Goal: Information Seeking & Learning: Learn about a topic

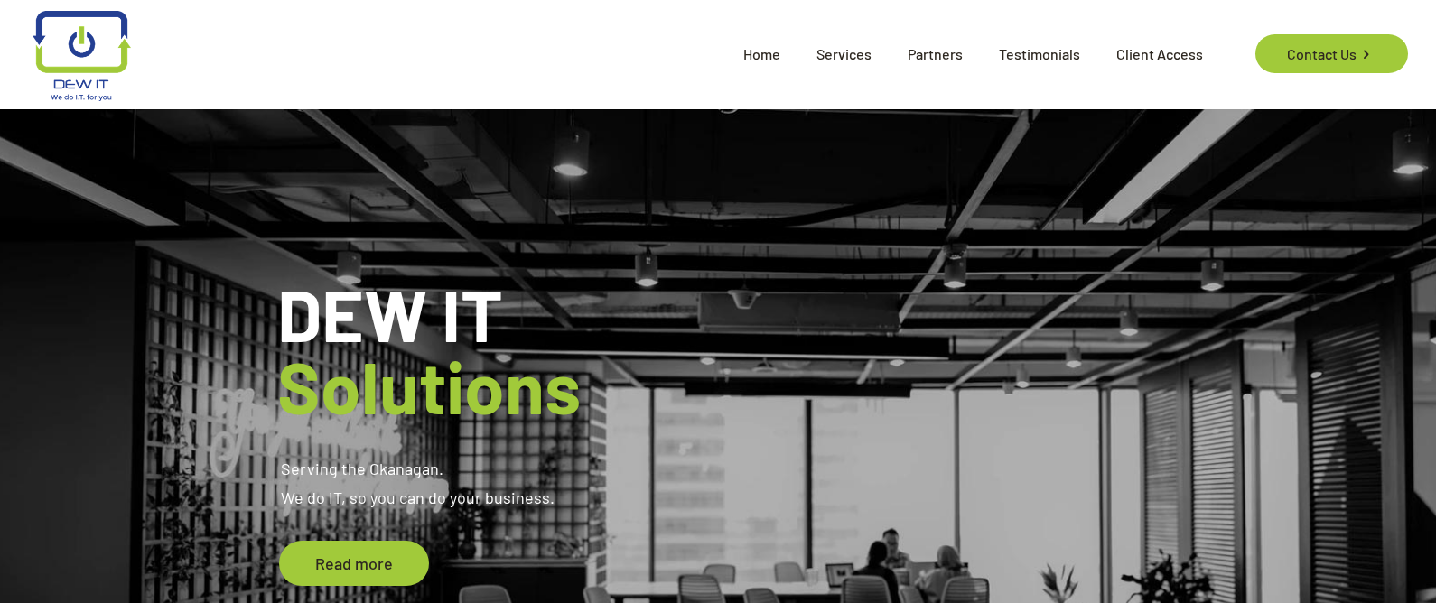
click at [526, 42] on div "Home Services DEW IT Managed IT Infrastructure Consulting DEW CLOUD Migration C…" at bounding box center [617, 54] width 1207 height 108
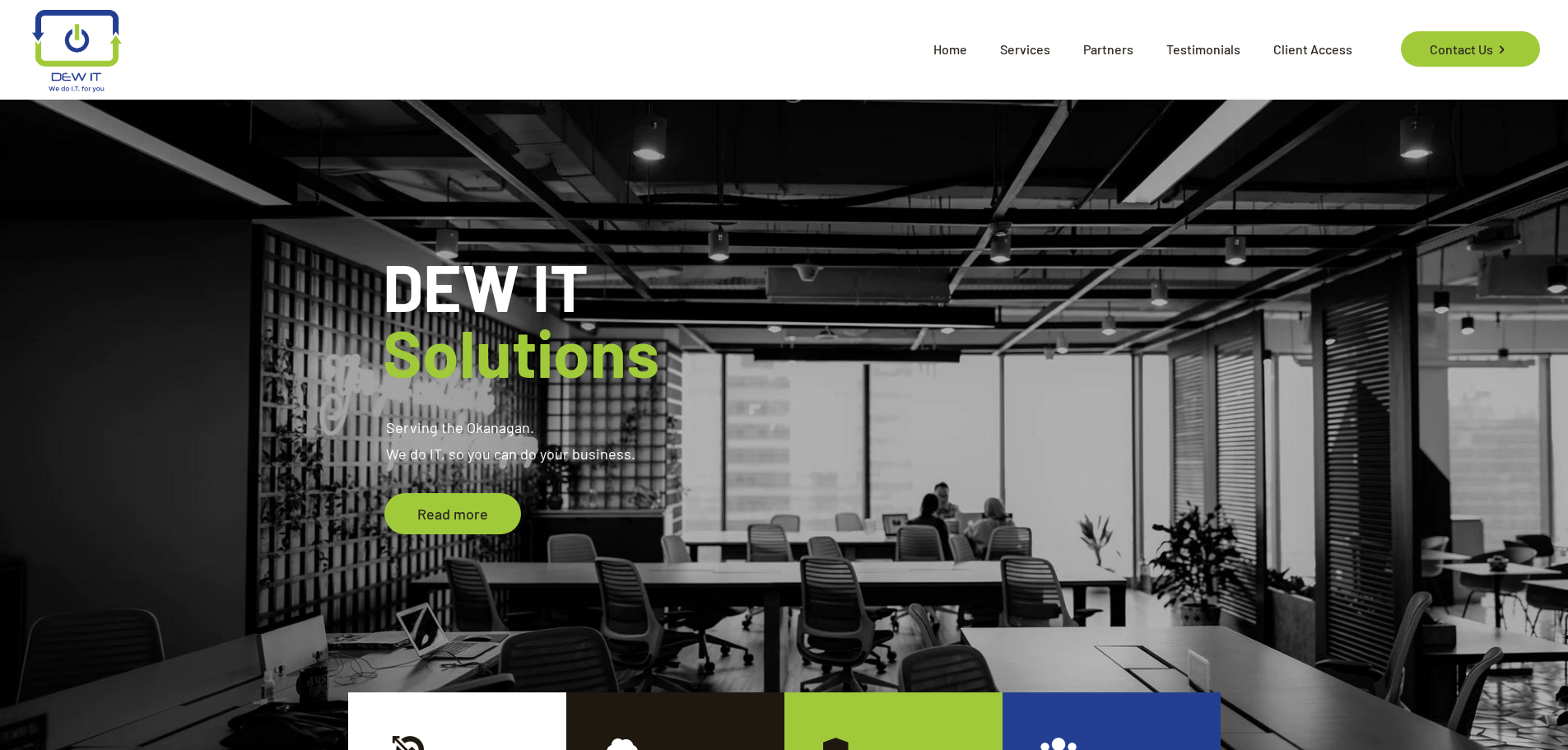
click at [1191, 51] on span "Testimonials" at bounding box center [1203, 49] width 107 height 49
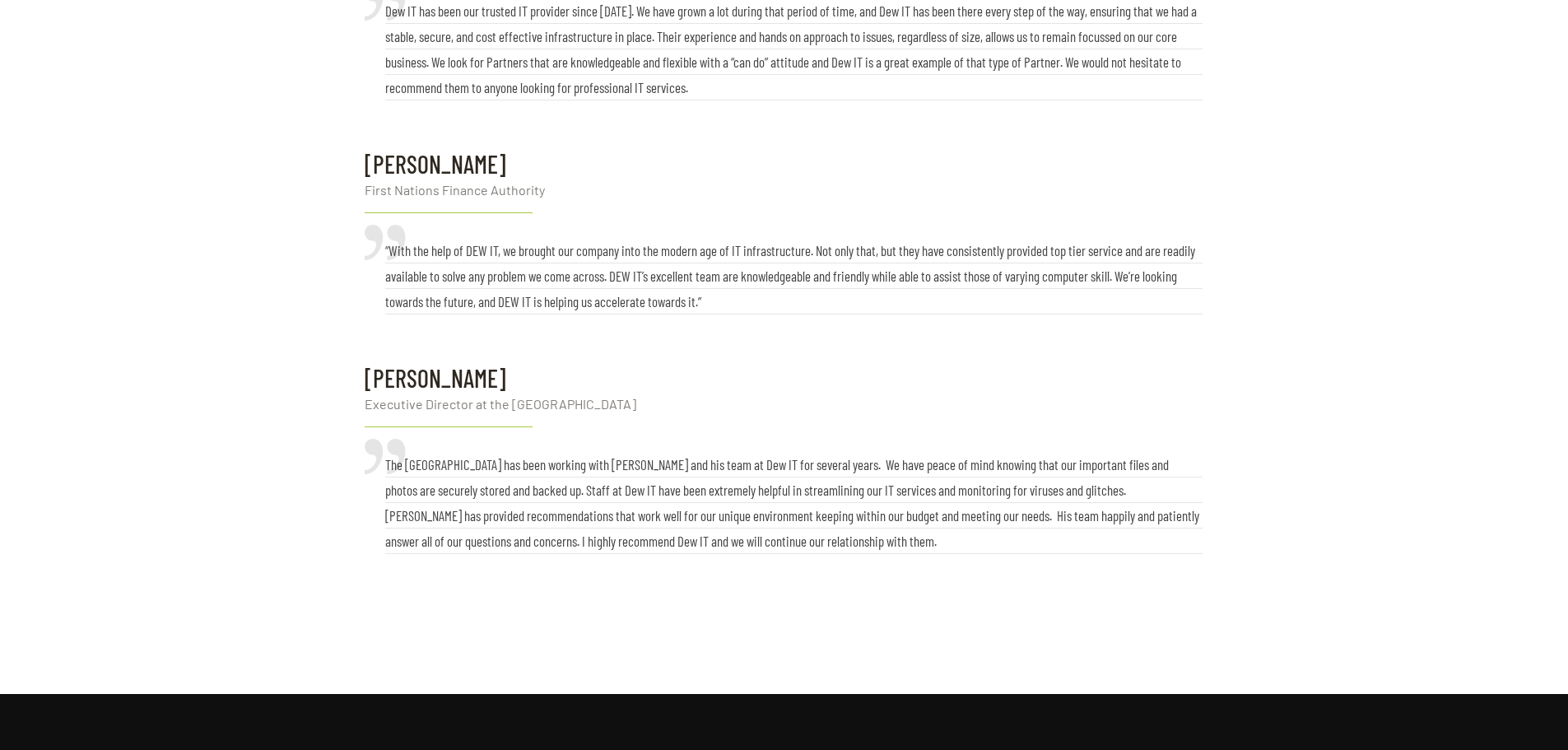
scroll to position [412, 0]
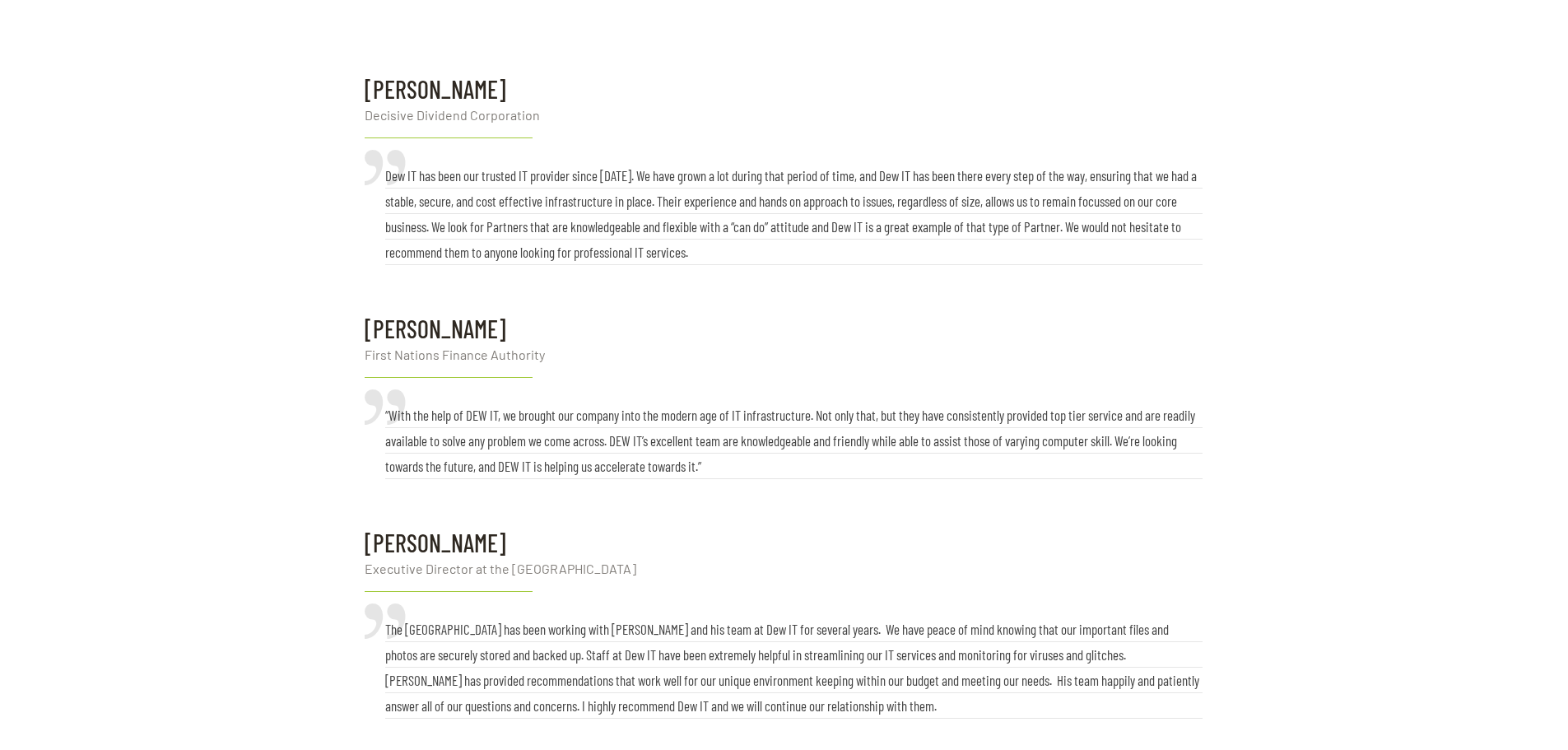
click at [542, 444] on blockquote "“With the help of DEW IT, we brought our company into the modern age of IT infr…" at bounding box center [794, 441] width 818 height 77
click at [461, 407] on blockquote "“With the help of DEW IT, we brought our company into the modern age of IT infr…" at bounding box center [794, 441] width 818 height 77
drag, startPoint x: 465, startPoint y: 369, endPoint x: 501, endPoint y: 380, distance: 37.6
click at [501, 380] on div "[PERSON_NAME] First Nations Finance Authority “With the help of DEW IT, we brou…" at bounding box center [783, 396] width 838 height 181
click at [727, 470] on blockquote "“With the help of DEW IT, we brought our company into the modern age of IT infr…" at bounding box center [794, 441] width 818 height 77
